Goal: Use online tool/utility: Utilize a website feature to perform a specific function

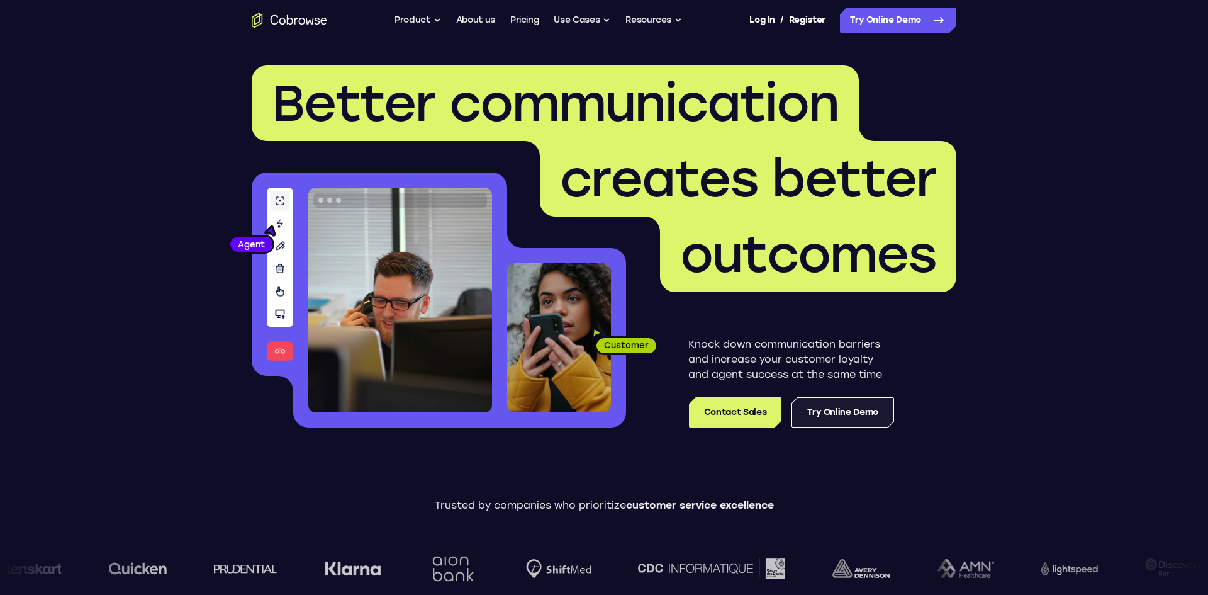
click at [862, 415] on link "Try Online Demo" at bounding box center [843, 412] width 103 height 30
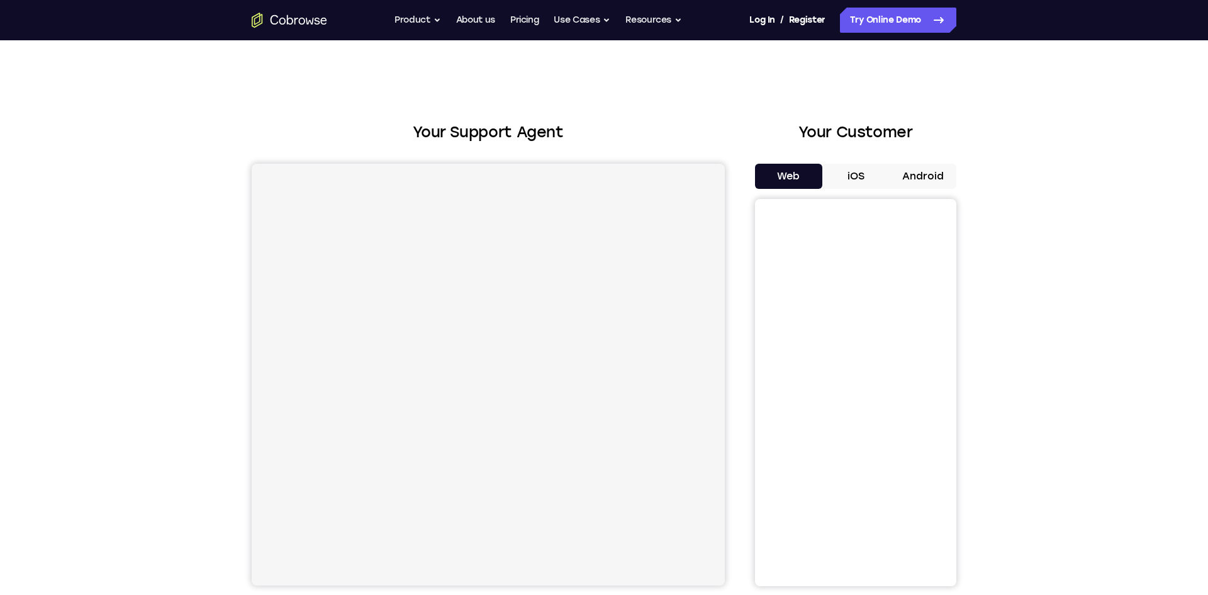
click at [911, 186] on button "Android" at bounding box center [922, 176] width 67 height 25
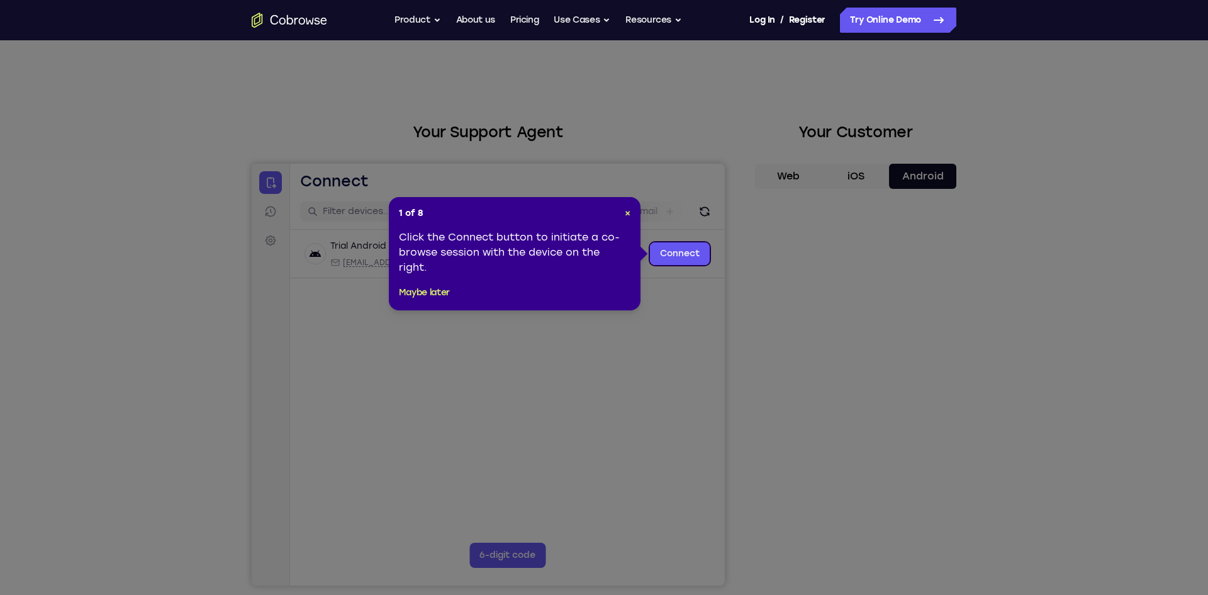
click at [845, 533] on icon at bounding box center [604, 297] width 1208 height 595
click at [625, 211] on span "×" at bounding box center [628, 213] width 6 height 11
